Goal: Find contact information: Find contact information

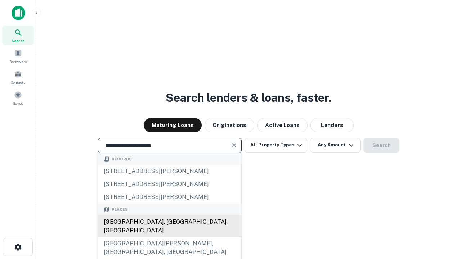
click at [169, 237] on div "Santa Monica, CA, USA" at bounding box center [169, 227] width 143 height 22
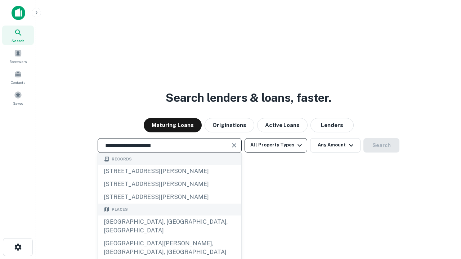
click at [276, 145] on button "All Property Types" at bounding box center [276, 145] width 63 height 14
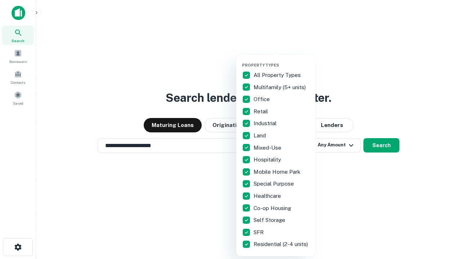
type input "**********"
click at [282, 60] on button "button" at bounding box center [281, 60] width 79 height 0
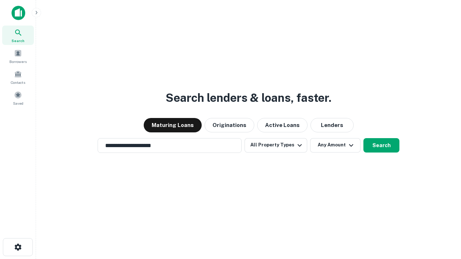
scroll to position [4, 87]
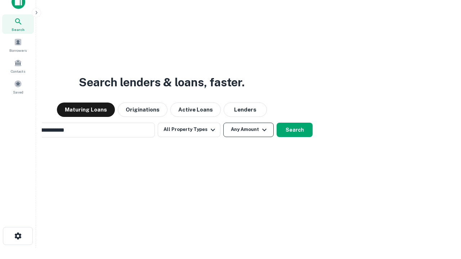
click at [223, 123] on button "Any Amount" at bounding box center [248, 130] width 50 height 14
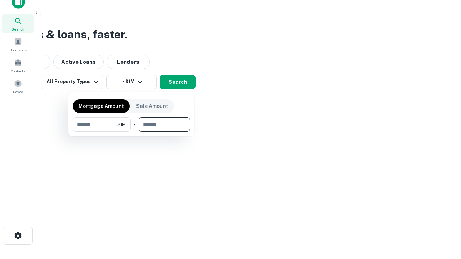
type input "*******"
click at [131, 132] on button "button" at bounding box center [131, 132] width 117 height 0
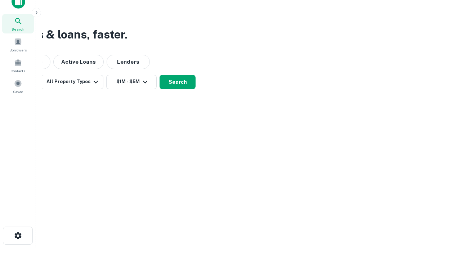
scroll to position [4, 133]
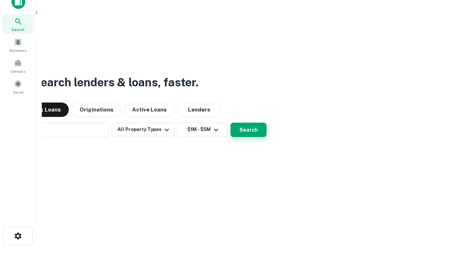
click at [230, 123] on button "Search" at bounding box center [248, 130] width 36 height 14
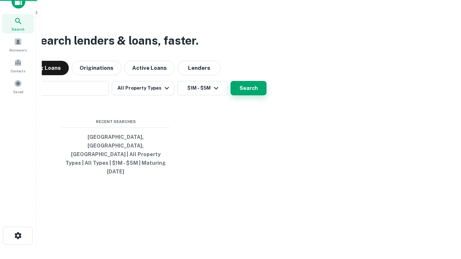
scroll to position [19, 204]
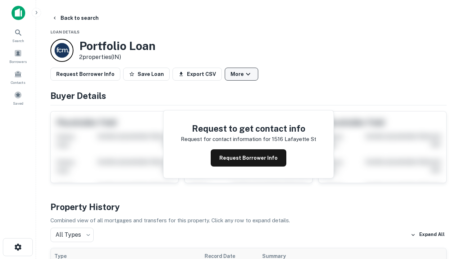
click at [241, 74] on button "More" at bounding box center [241, 74] width 33 height 13
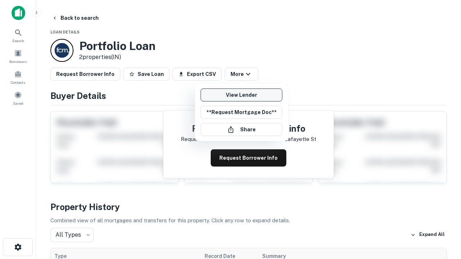
click at [241, 95] on link "View Lender" at bounding box center [242, 95] width 82 height 13
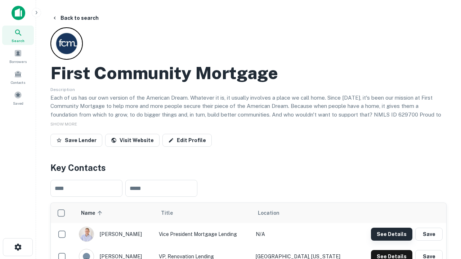
click at [391, 234] on button "See Details" at bounding box center [391, 234] width 41 height 13
click at [18, 247] on icon "button" at bounding box center [18, 247] width 9 height 9
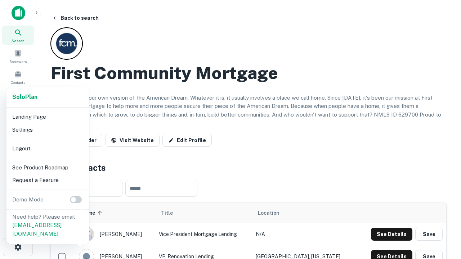
click at [48, 148] on li "Logout" at bounding box center [47, 148] width 77 height 13
